Goal: Task Accomplishment & Management: Manage account settings

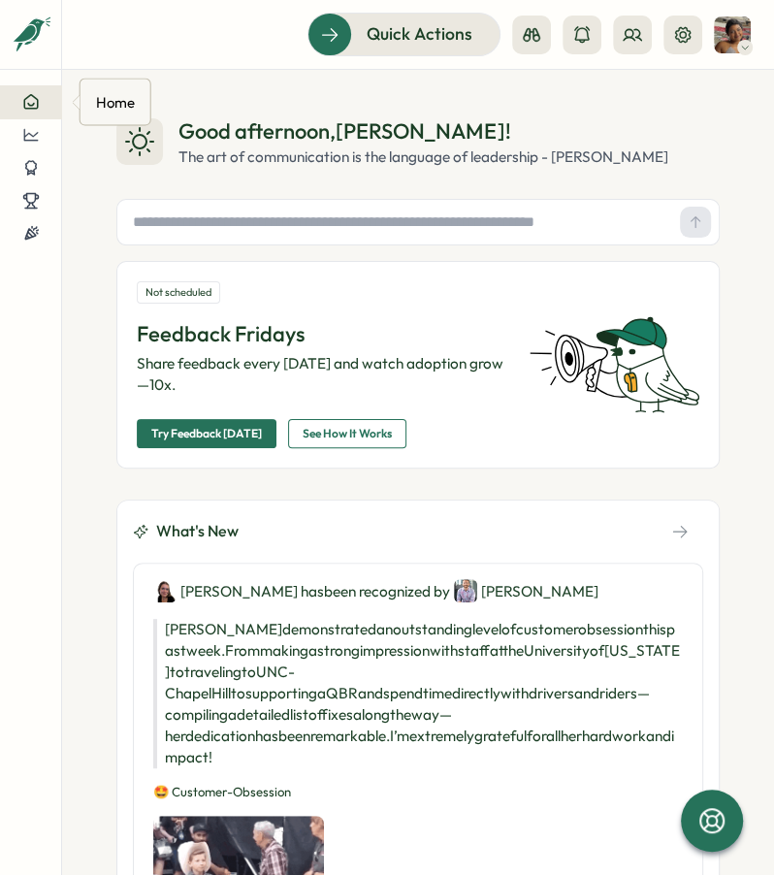
click at [36, 109] on icon at bounding box center [30, 101] width 17 height 17
click at [43, 173] on div at bounding box center [31, 167] width 30 height 17
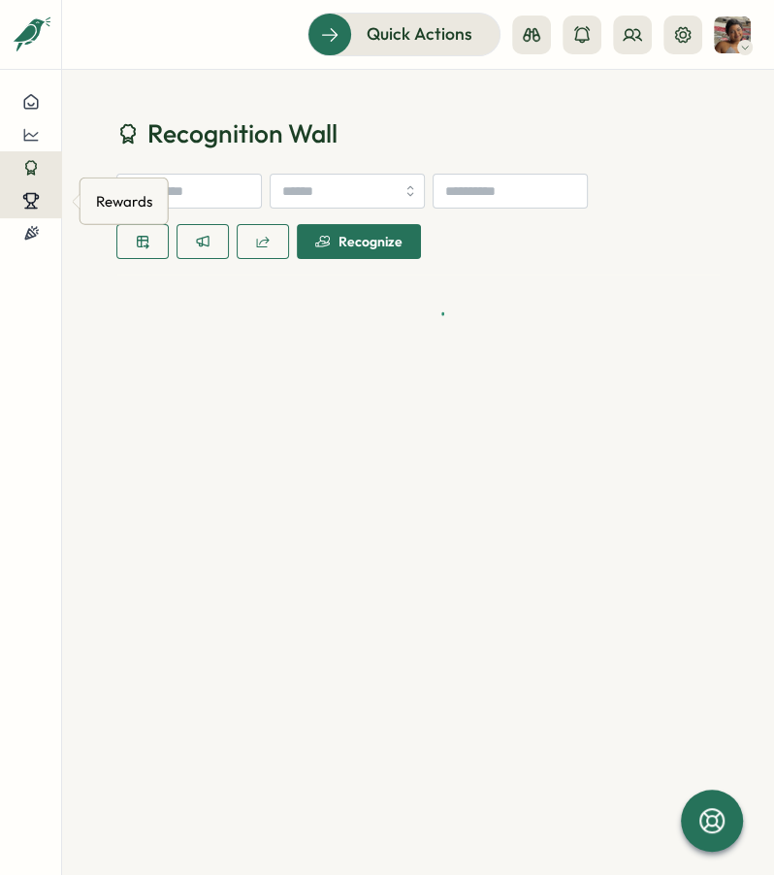
click at [37, 192] on icon at bounding box center [30, 200] width 17 height 17
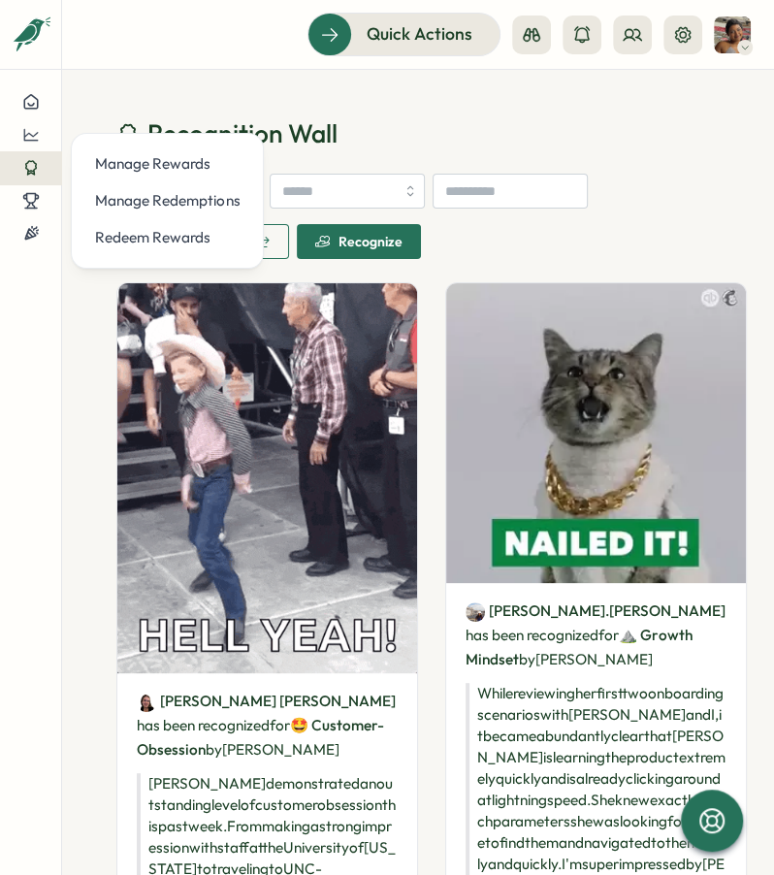
click at [34, 268] on div at bounding box center [30, 472] width 61 height 774
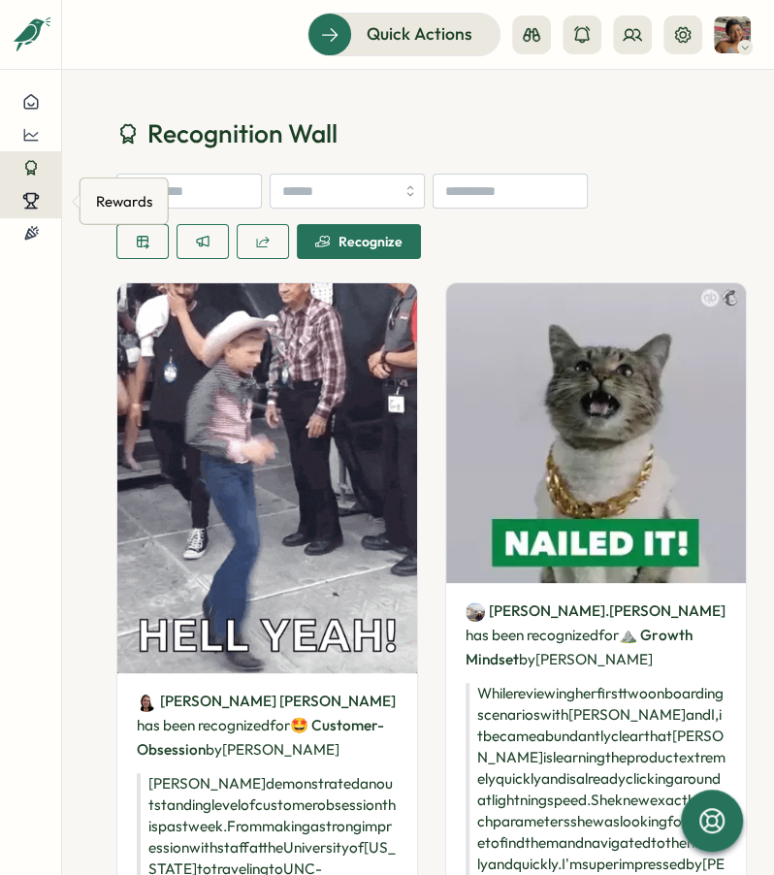
click at [34, 198] on icon at bounding box center [30, 200] width 17 height 17
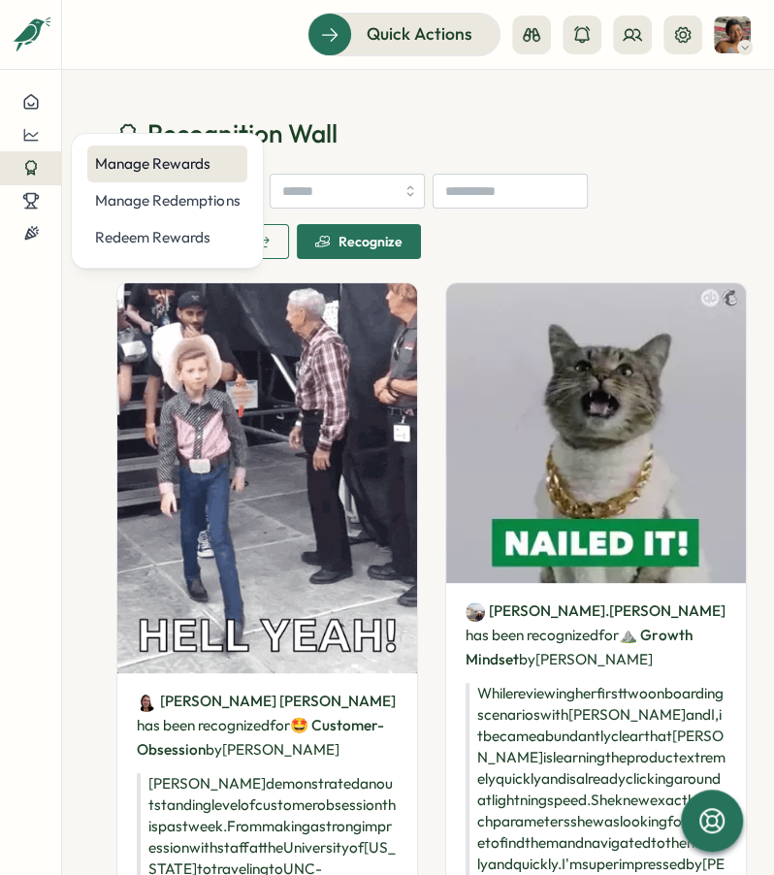
click at [209, 168] on div "Manage Rewards" at bounding box center [167, 163] width 144 height 21
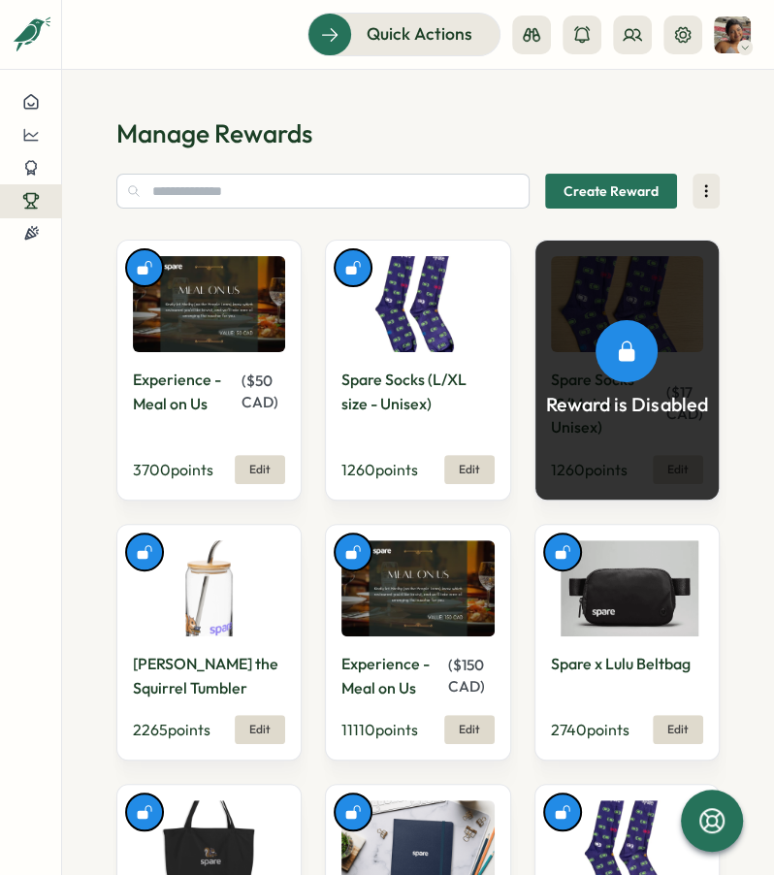
drag, startPoint x: 310, startPoint y: 132, endPoint x: 246, endPoint y: 131, distance: 64.0
click at [246, 131] on h1 "Manage Rewards" at bounding box center [417, 133] width 603 height 34
click at [260, 128] on h1 "Manage Rewards" at bounding box center [417, 133] width 603 height 34
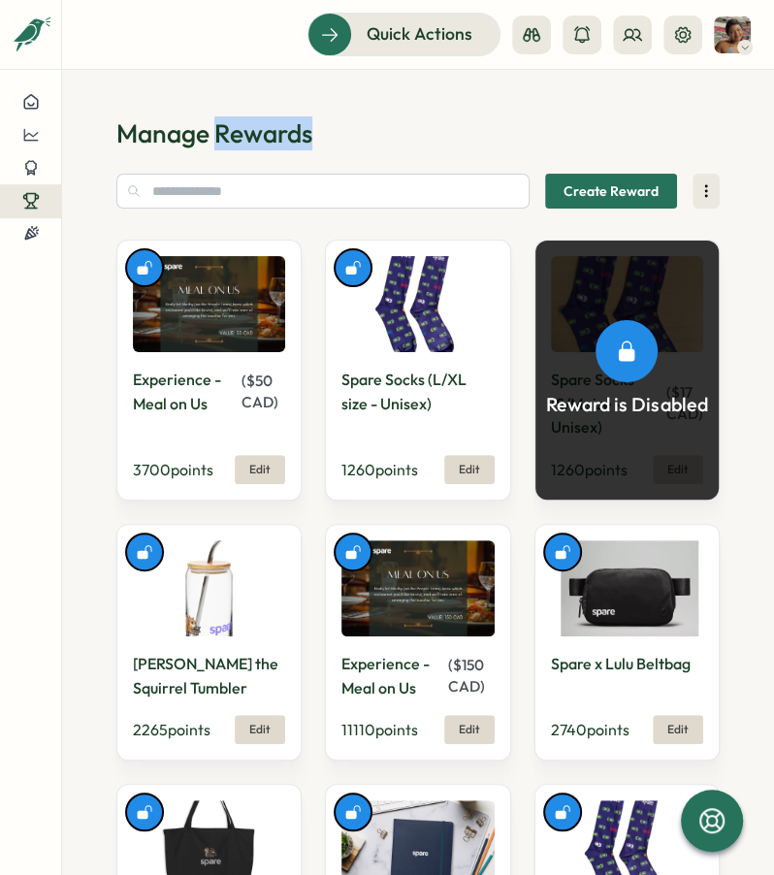
click at [260, 128] on h1 "Manage Rewards" at bounding box center [417, 133] width 603 height 34
click at [535, 125] on h1 "Manage Rewards" at bounding box center [417, 133] width 603 height 34
drag, startPoint x: 390, startPoint y: 120, endPoint x: 355, endPoint y: 114, distance: 35.4
click at [355, 114] on section "Manage Rewards Create Reward Experience - Meal on Us ( $ 50 CAD ) 3700 points E…" at bounding box center [418, 472] width 712 height 805
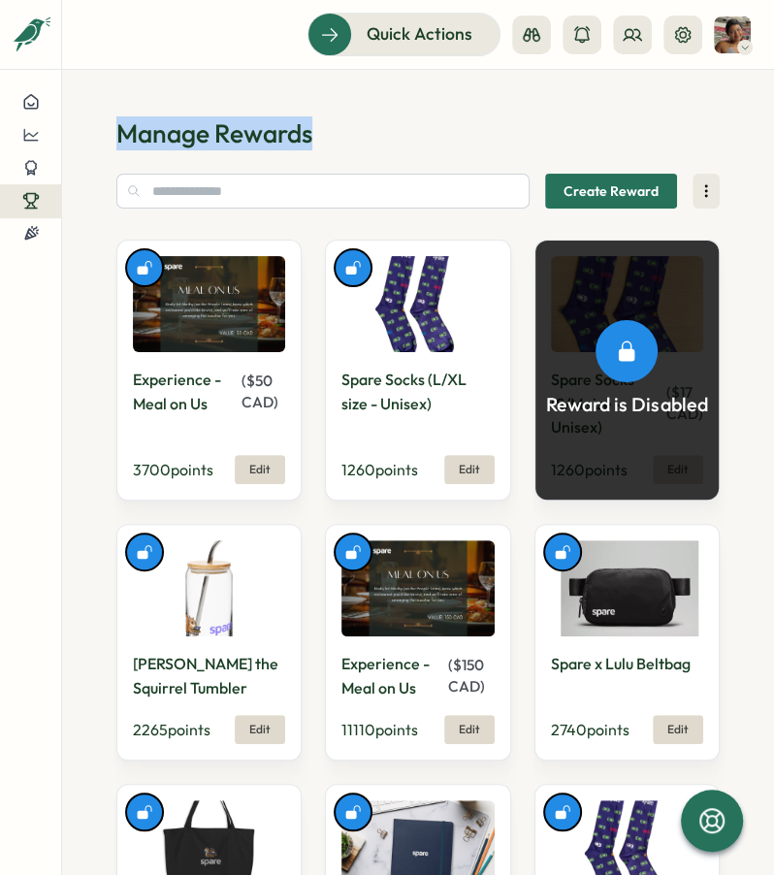
click at [360, 128] on h1 "Manage Rewards" at bounding box center [417, 133] width 603 height 34
click at [382, 137] on h1 "Manage Rewards" at bounding box center [417, 133] width 603 height 34
click at [392, 141] on h1 "Manage Rewards" at bounding box center [417, 133] width 603 height 34
drag, startPoint x: 391, startPoint y: 125, endPoint x: 144, endPoint y: 127, distance: 246.3
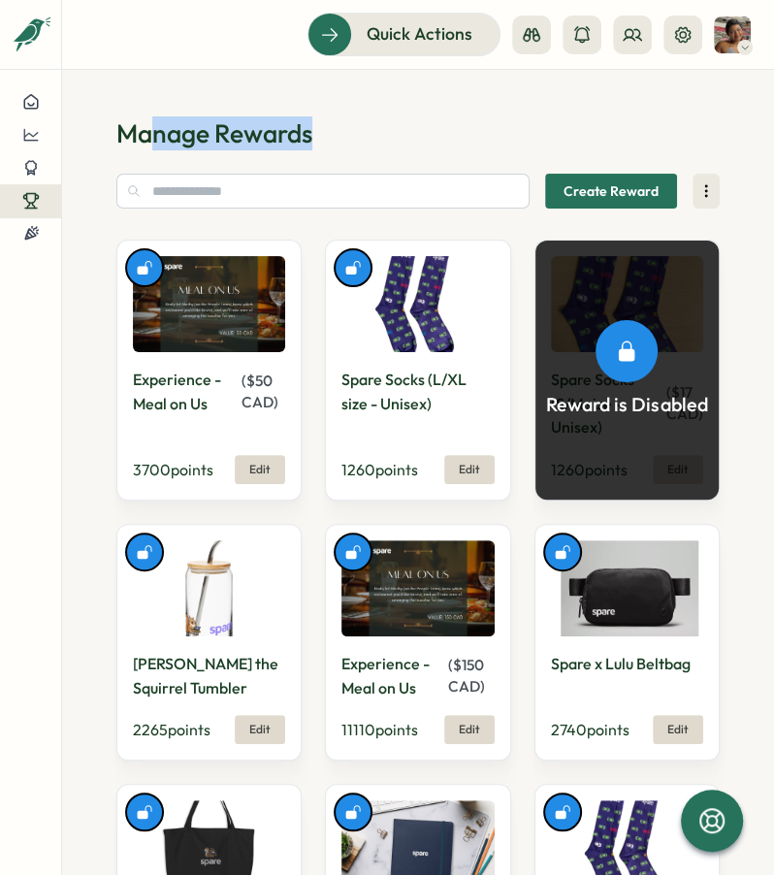
click at [144, 127] on h1 "Manage Rewards" at bounding box center [417, 133] width 603 height 34
click at [97, 143] on section "Manage Rewards Create Reward Experience - Meal on Us ( $ 50 CAD ) 3700 points E…" at bounding box center [418, 472] width 712 height 805
click at [389, 134] on h1 "Manage Rewards" at bounding box center [417, 133] width 603 height 34
drag, startPoint x: 389, startPoint y: 131, endPoint x: 414, endPoint y: 137, distance: 25.9
click at [414, 137] on h1 "Manage Rewards" at bounding box center [417, 133] width 603 height 34
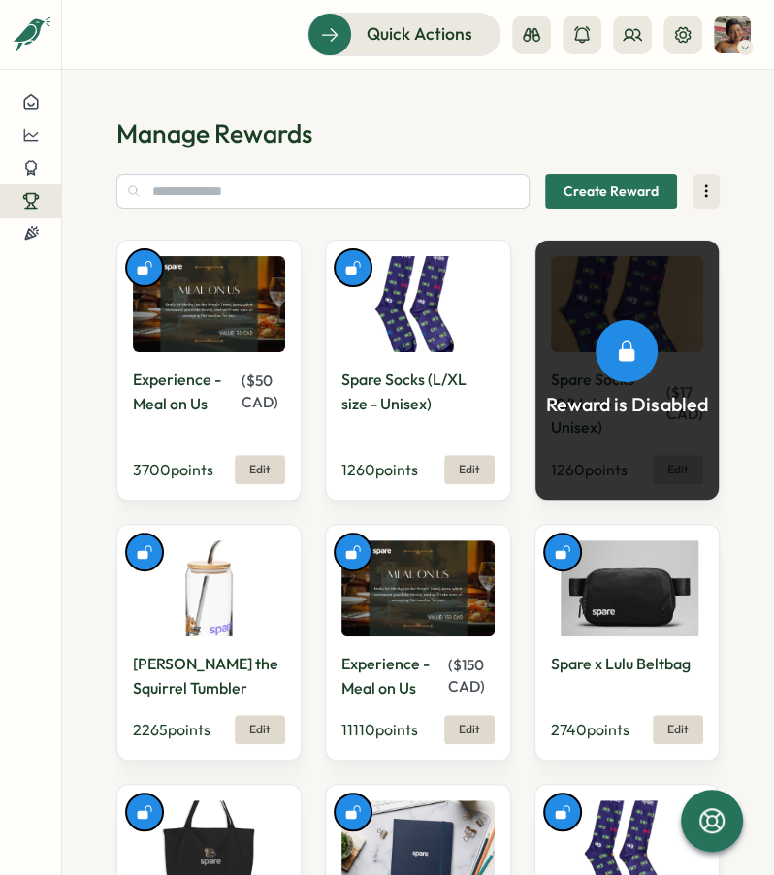
click at [414, 137] on h1 "Manage Rewards" at bounding box center [417, 133] width 603 height 34
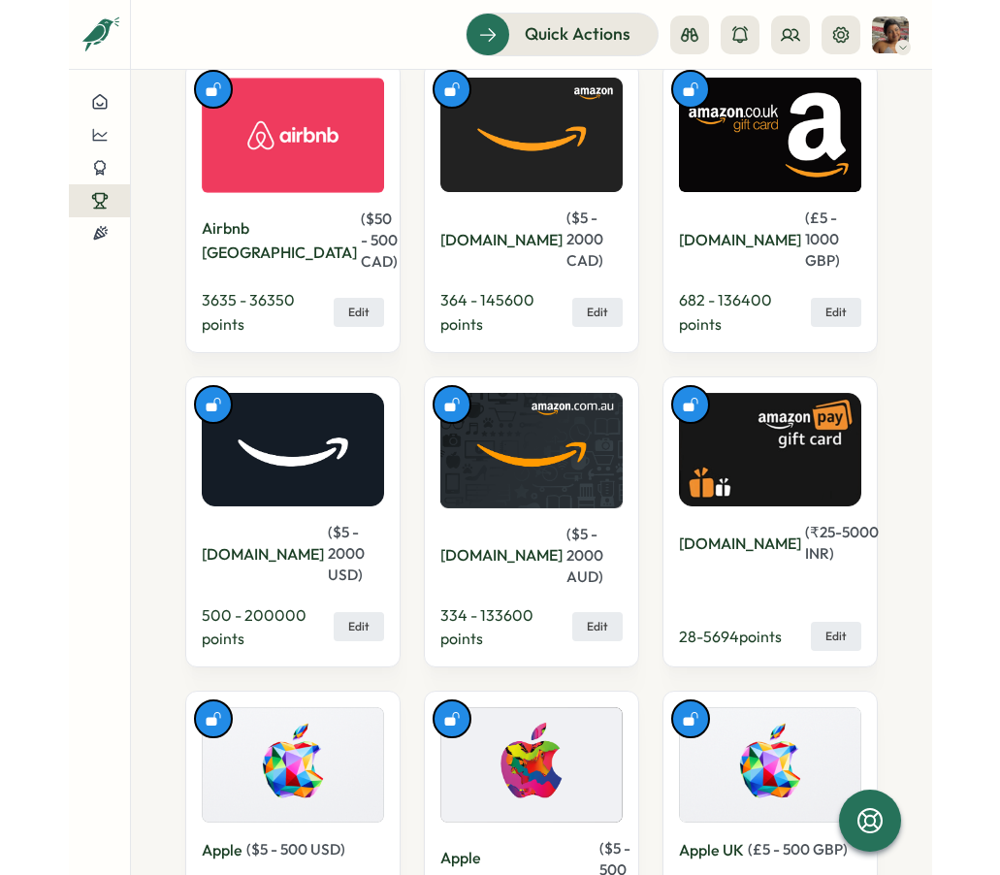
scroll to position [1731, 0]
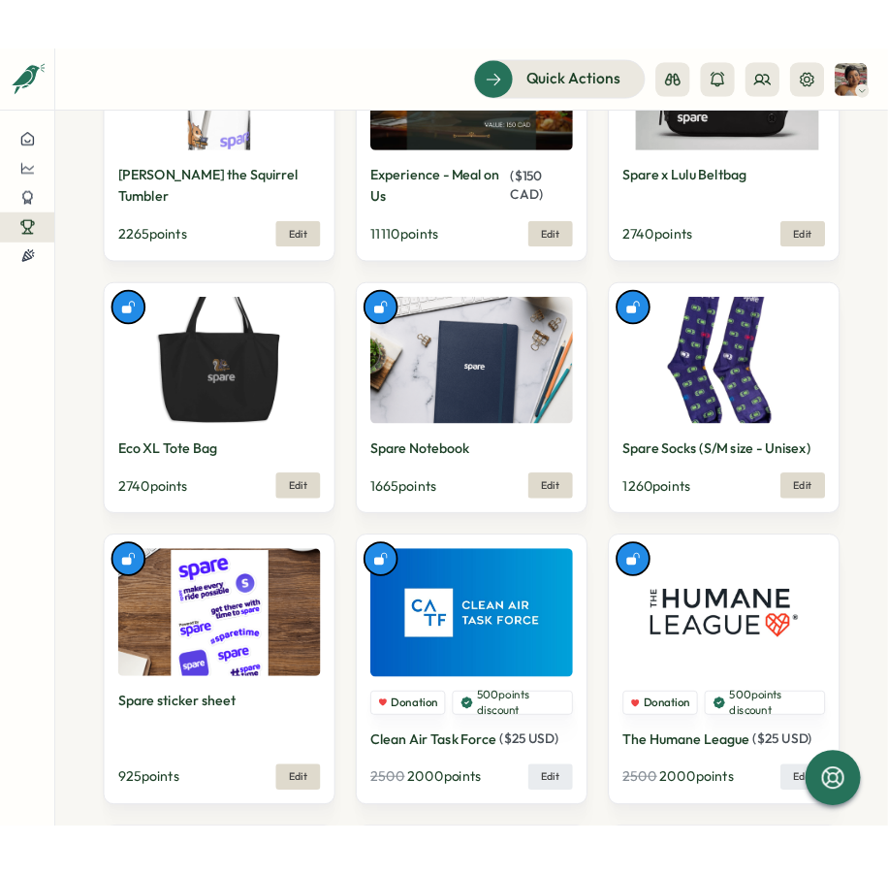
scroll to position [0, 0]
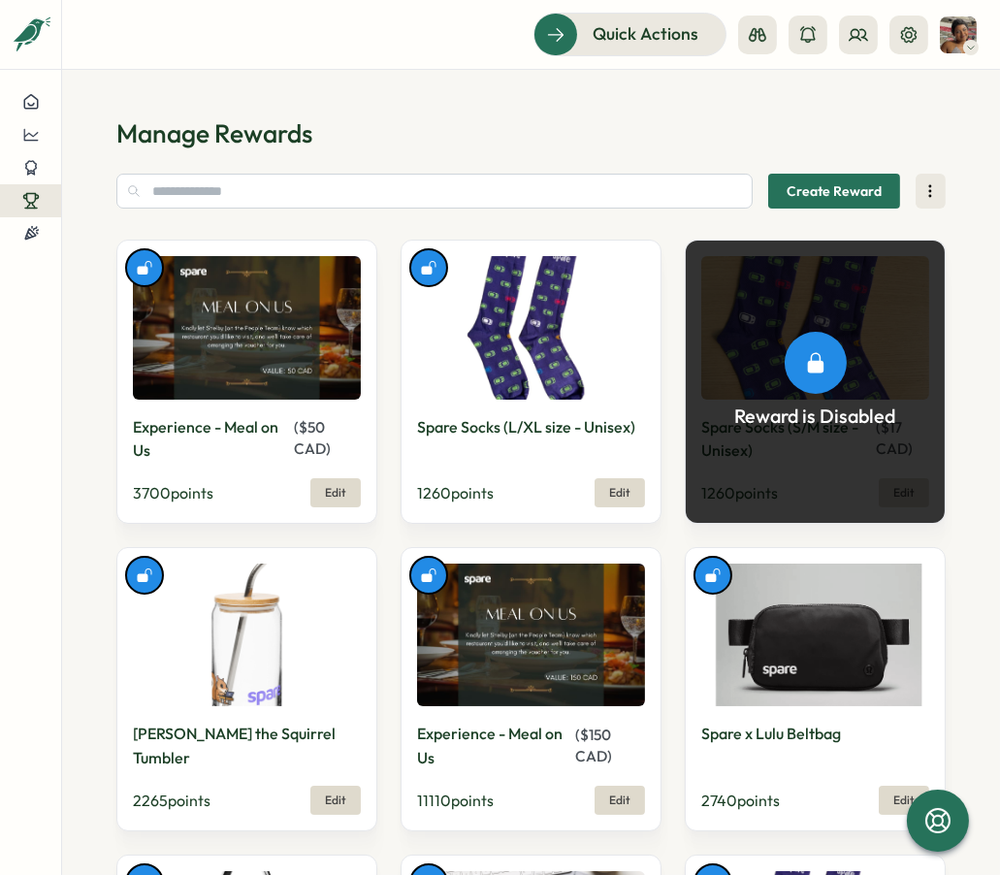
click at [764, 184] on span "Create Reward" at bounding box center [833, 191] width 95 height 33
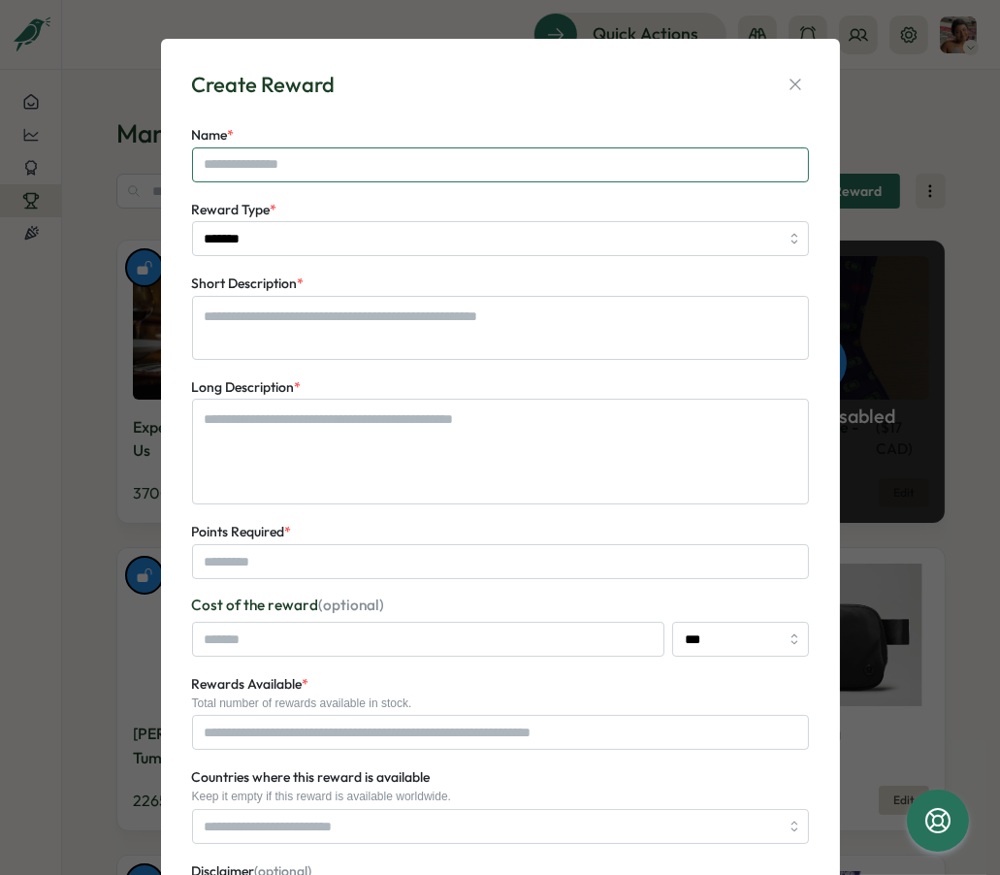
click at [398, 157] on input "Name *" at bounding box center [500, 164] width 617 height 35
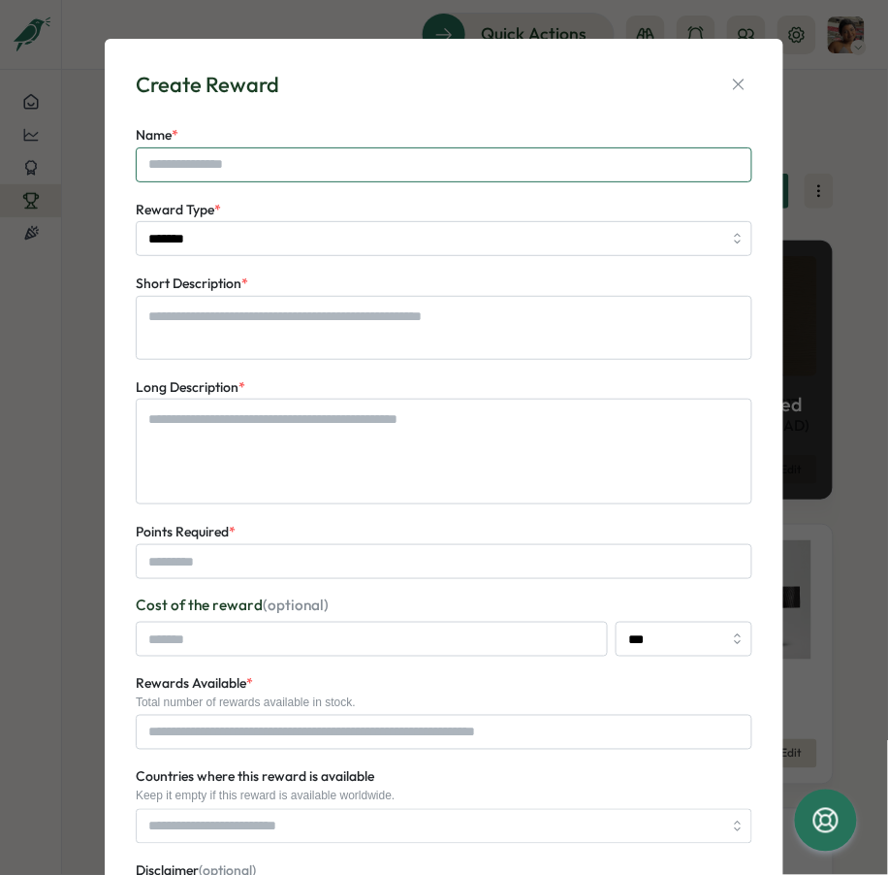
type textarea "*"
